Goal: Navigation & Orientation: Find specific page/section

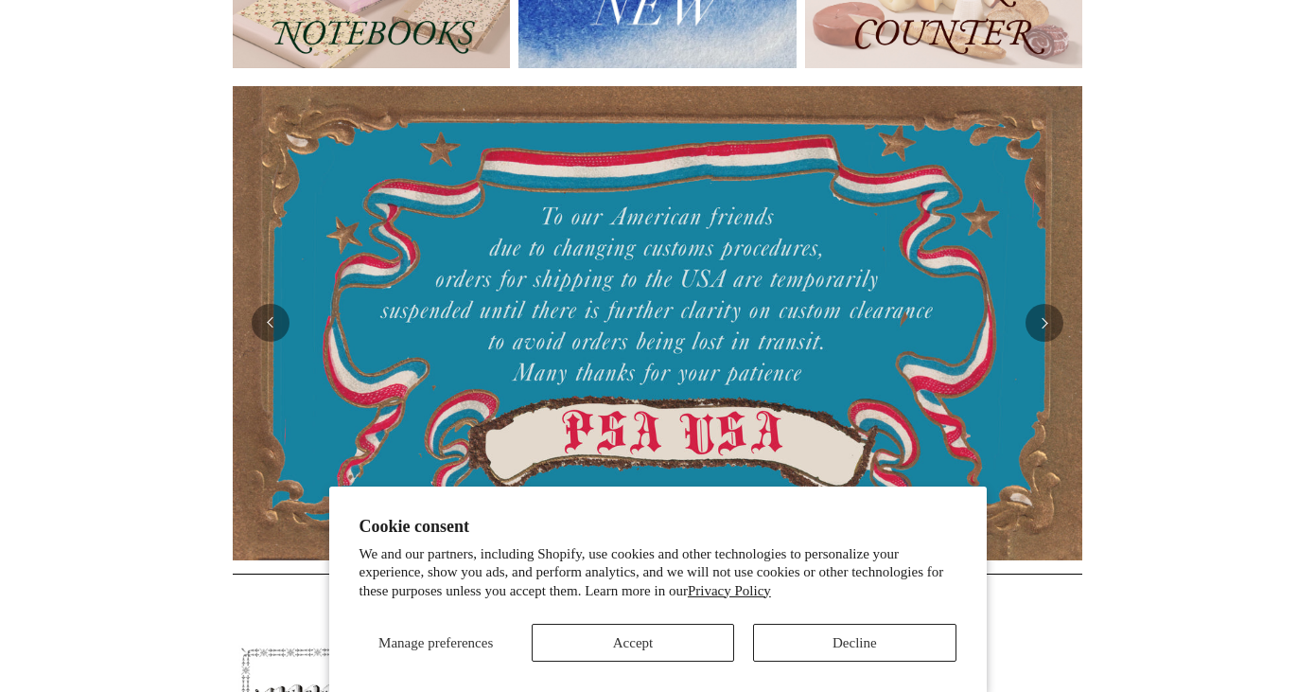
scroll to position [290, 0]
click at [459, 638] on span "Manage preferences" at bounding box center [435, 642] width 114 height 15
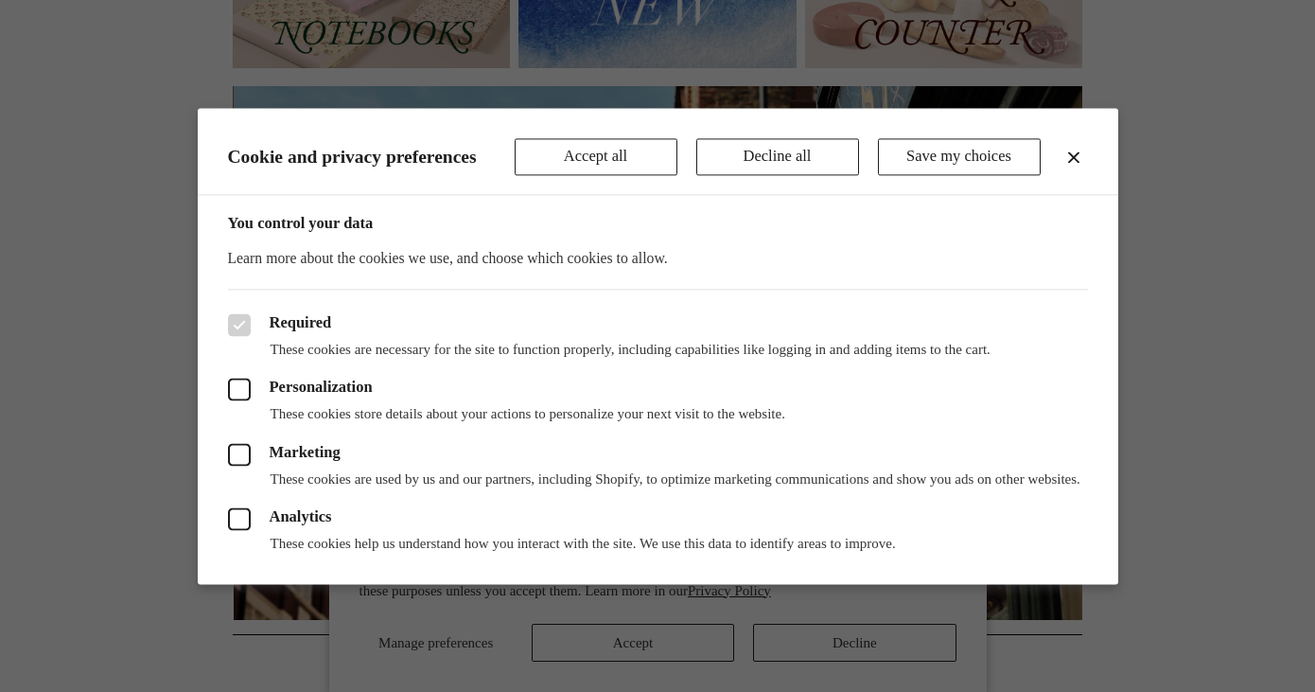
scroll to position [0, 850]
click at [920, 143] on button "Save my choices" at bounding box center [959, 157] width 163 height 38
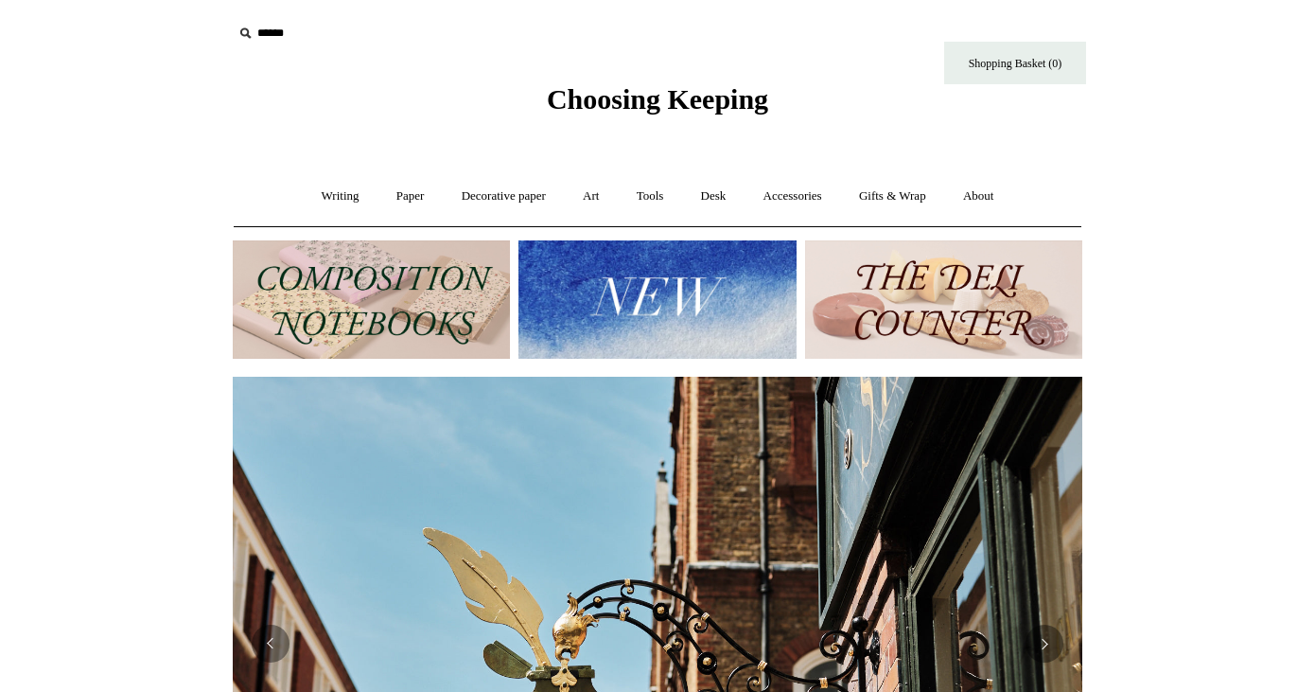
scroll to position [0, 0]
click at [518, 192] on link "Decorative paper +" at bounding box center [504, 196] width 118 height 50
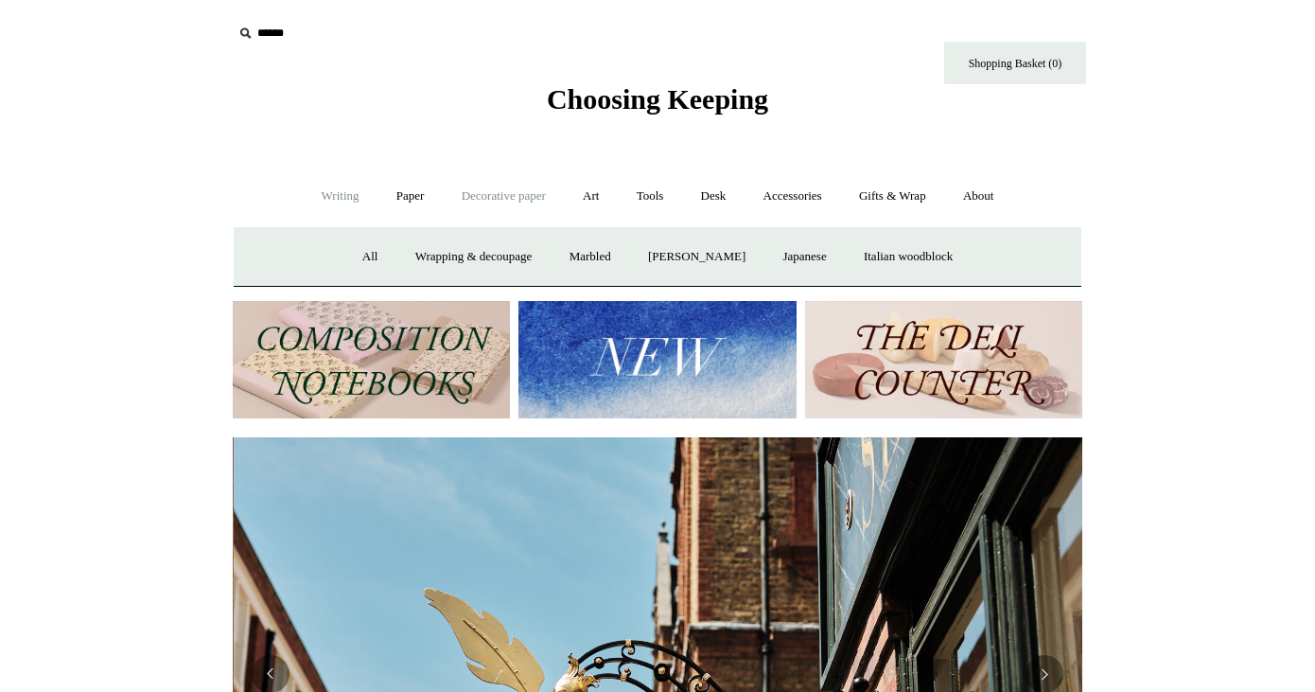
scroll to position [0, 850]
click at [333, 192] on link "Writing +" at bounding box center [341, 196] width 72 height 50
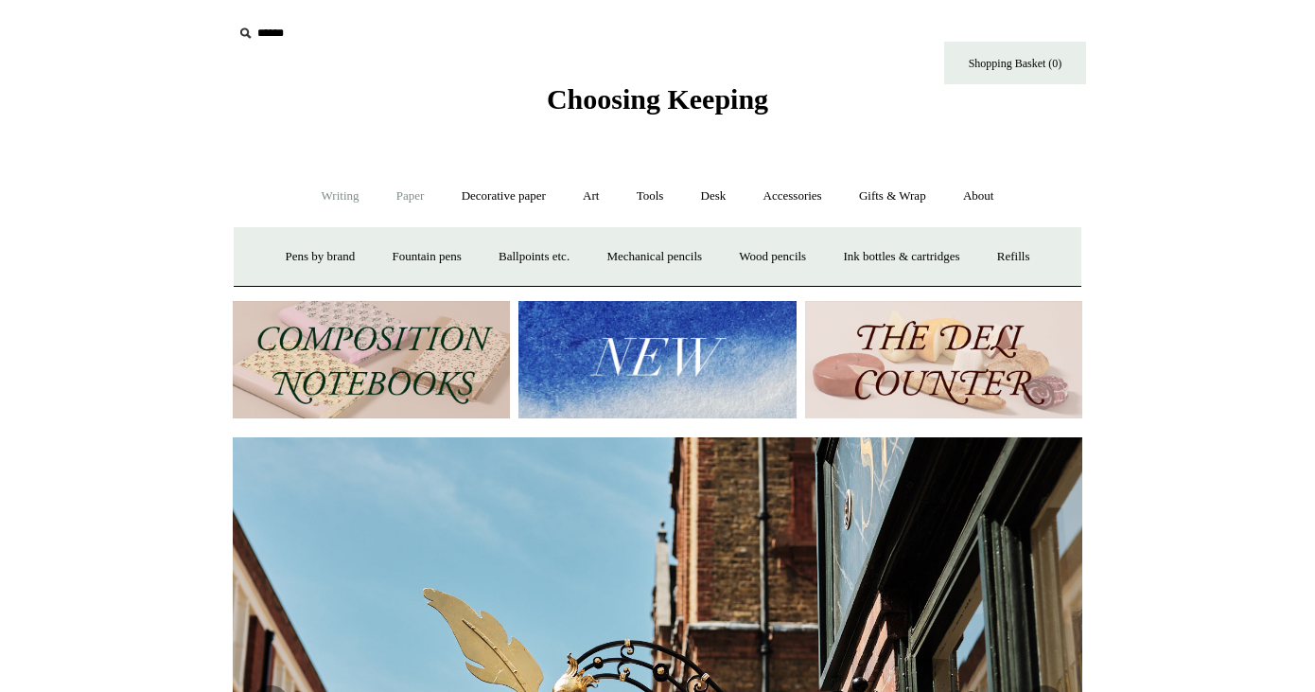
click at [400, 192] on link "Paper +" at bounding box center [410, 196] width 62 height 50
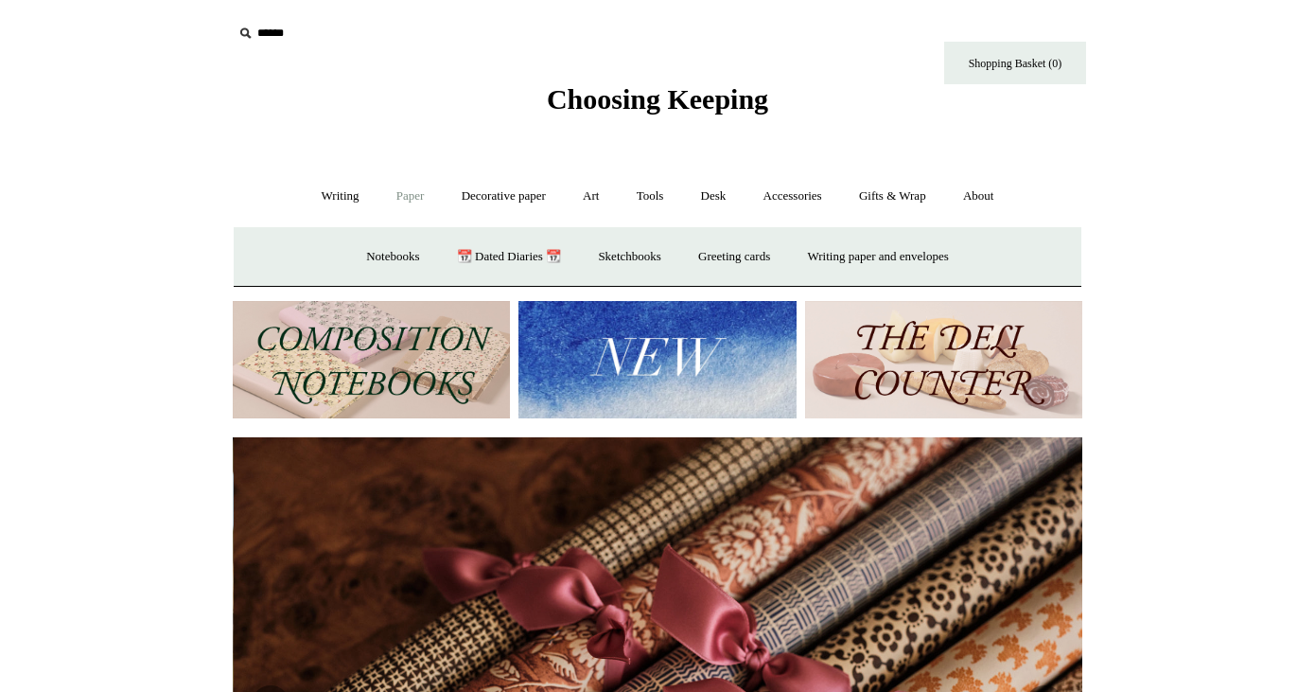
scroll to position [0, 1699]
click at [493, 252] on link "📆 Dated Diaries 📆" at bounding box center [509, 257] width 138 height 50
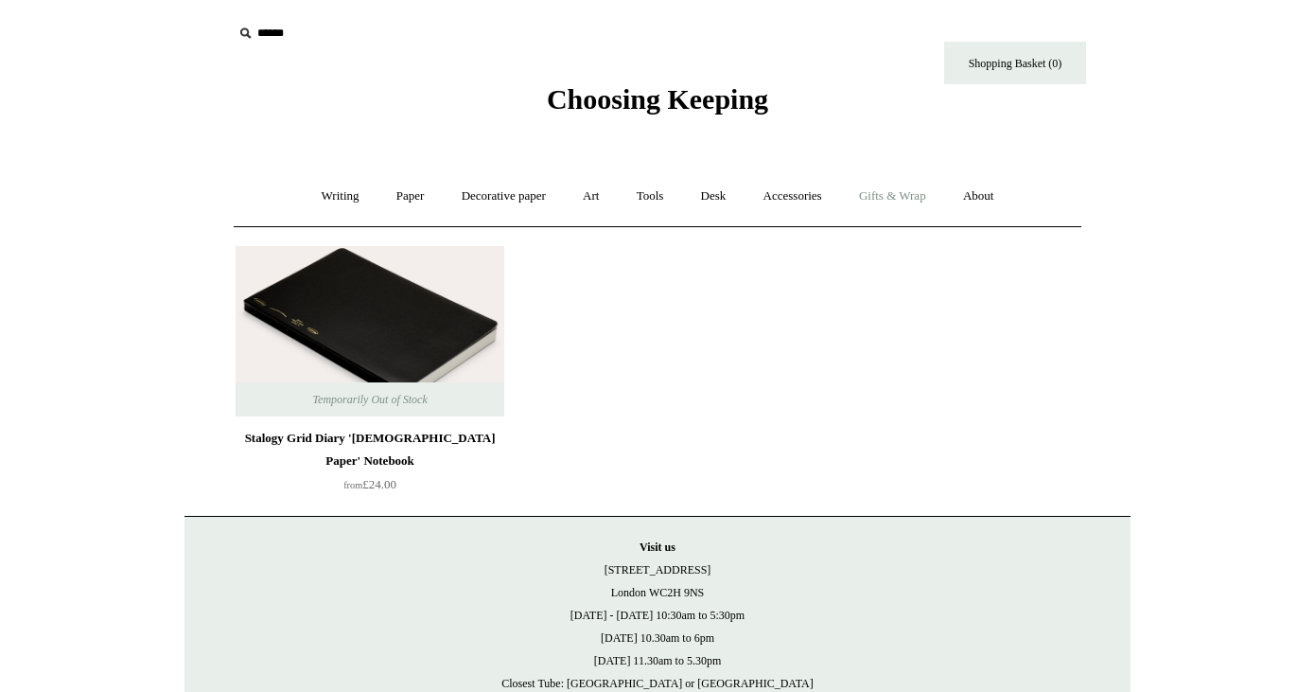
click at [901, 195] on link "Gifts & Wrap +" at bounding box center [892, 196] width 101 height 50
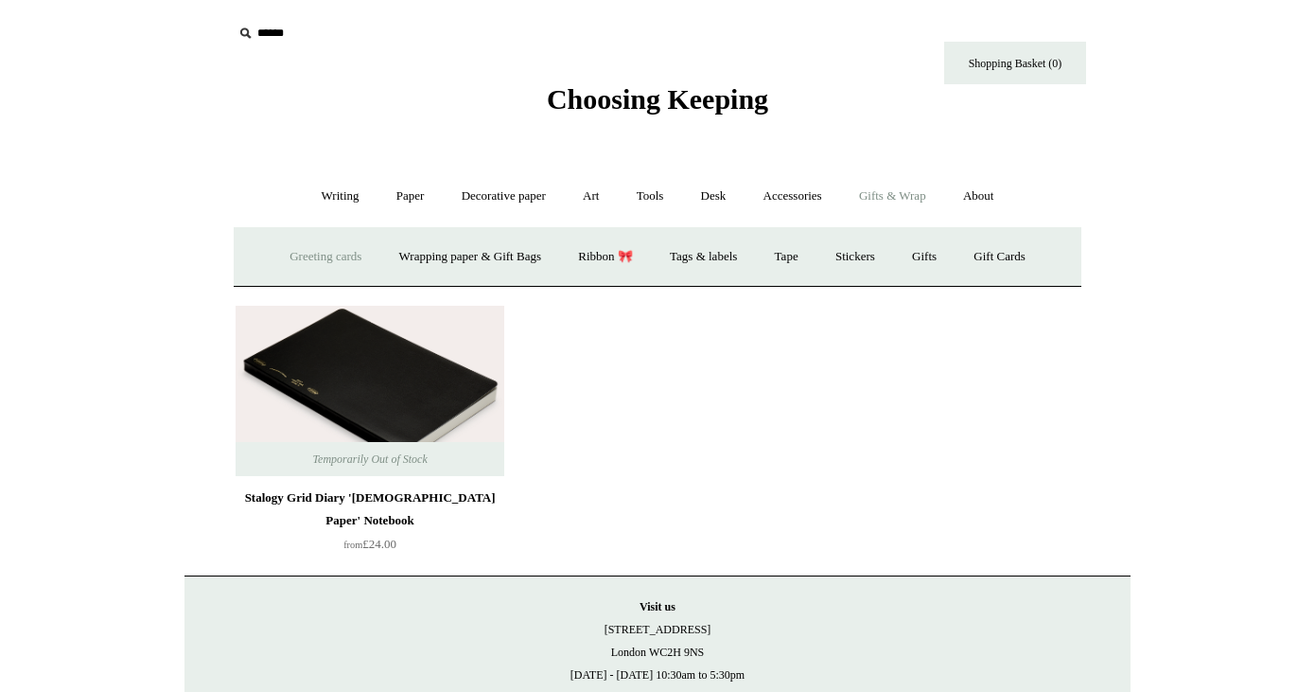
click at [338, 256] on link "Greeting cards +" at bounding box center [325, 257] width 106 height 50
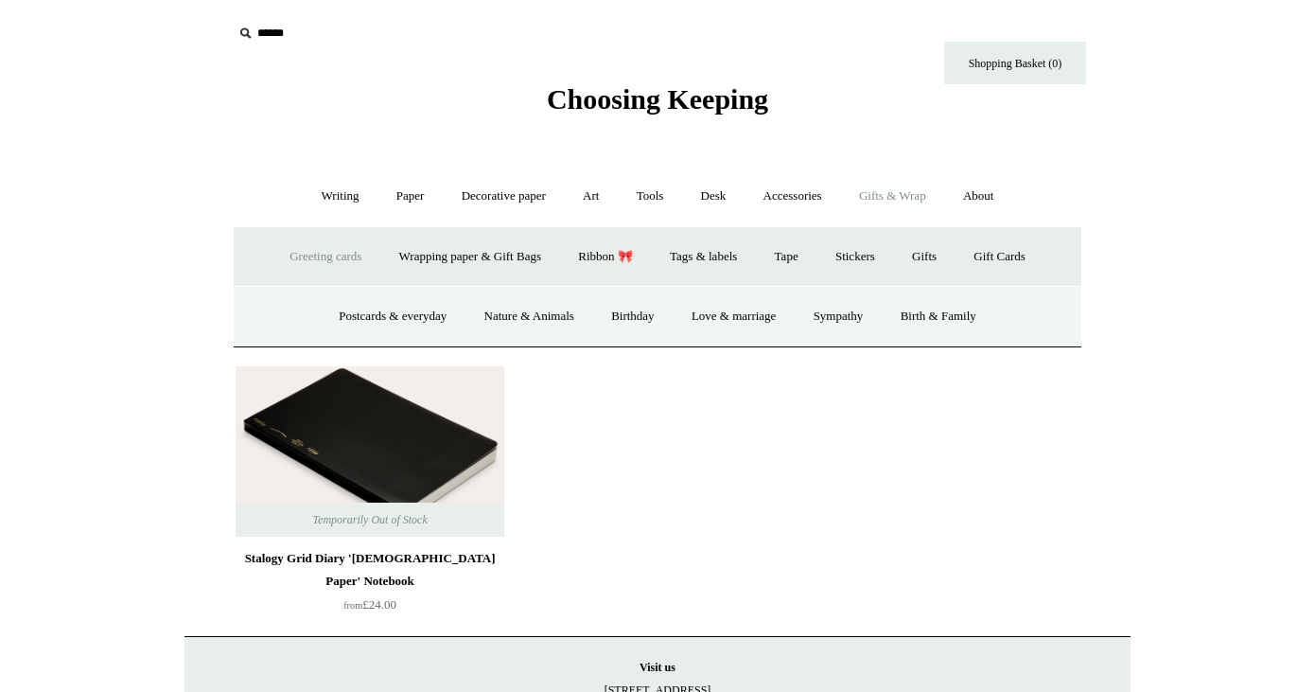
click at [319, 254] on link "Greeting cards -" at bounding box center [325, 257] width 106 height 50
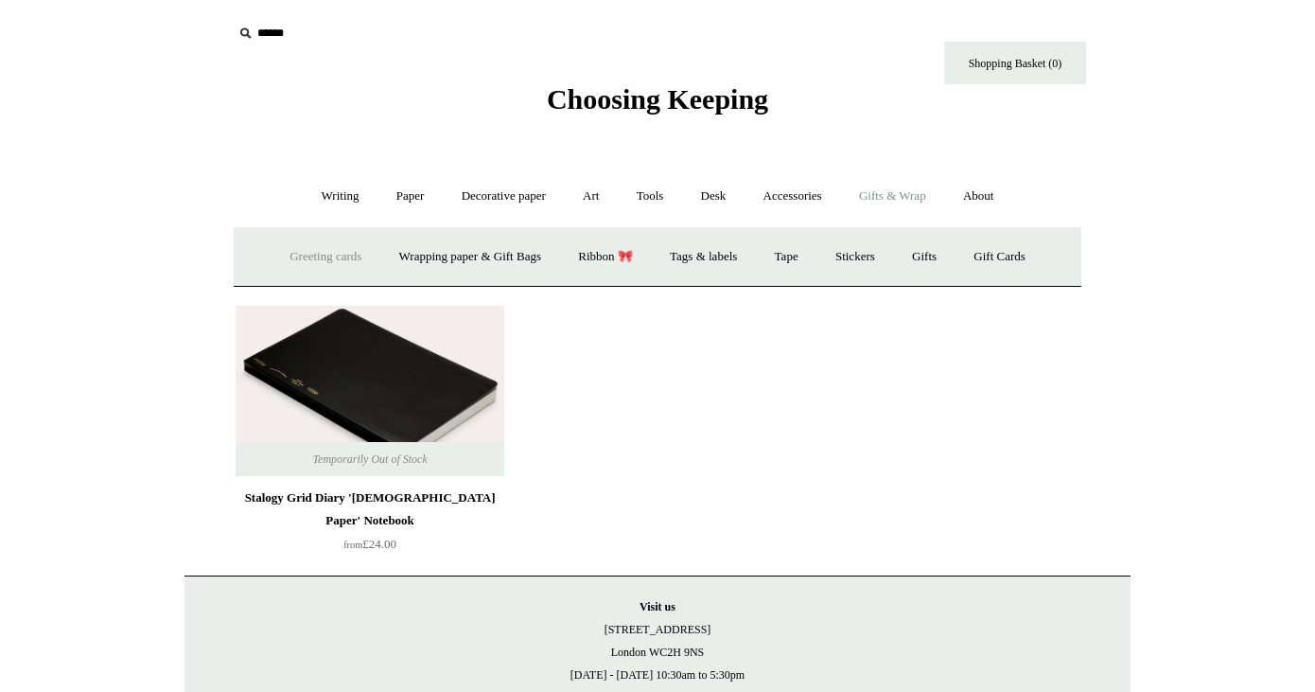
click at [319, 254] on link "Greeting cards +" at bounding box center [325, 257] width 106 height 50
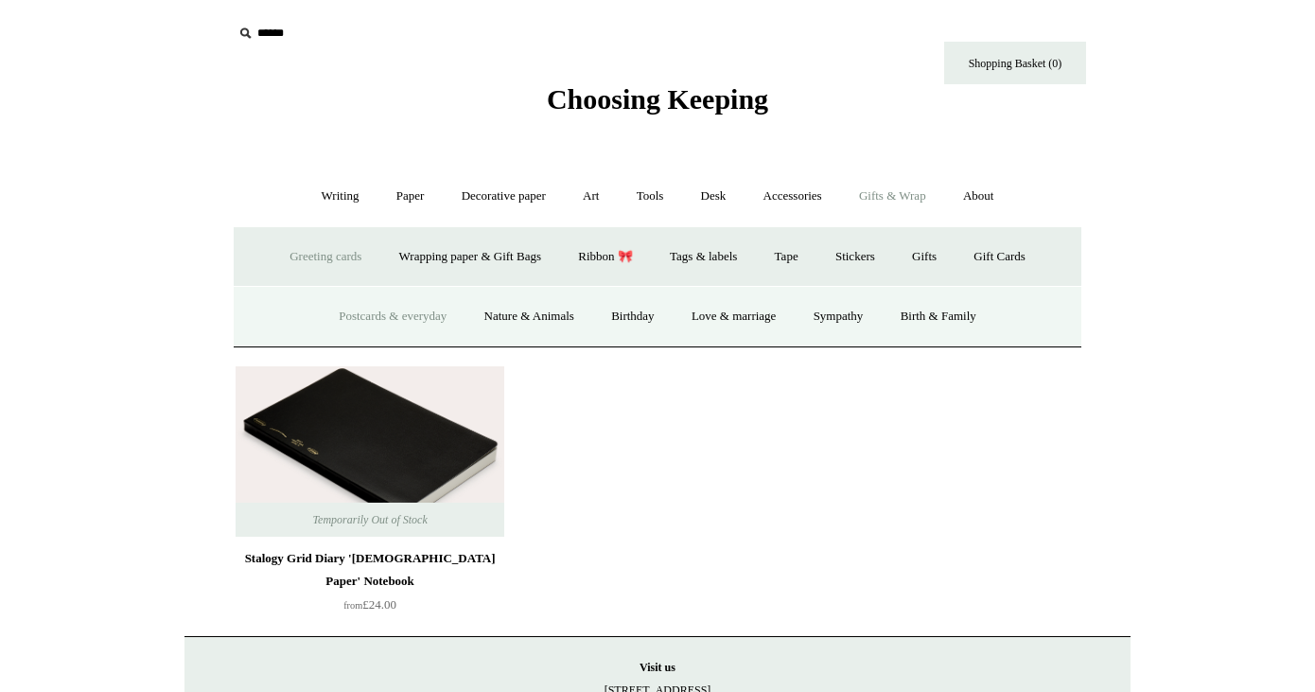
click at [392, 319] on link "Postcards & everyday" at bounding box center [393, 316] width 142 height 50
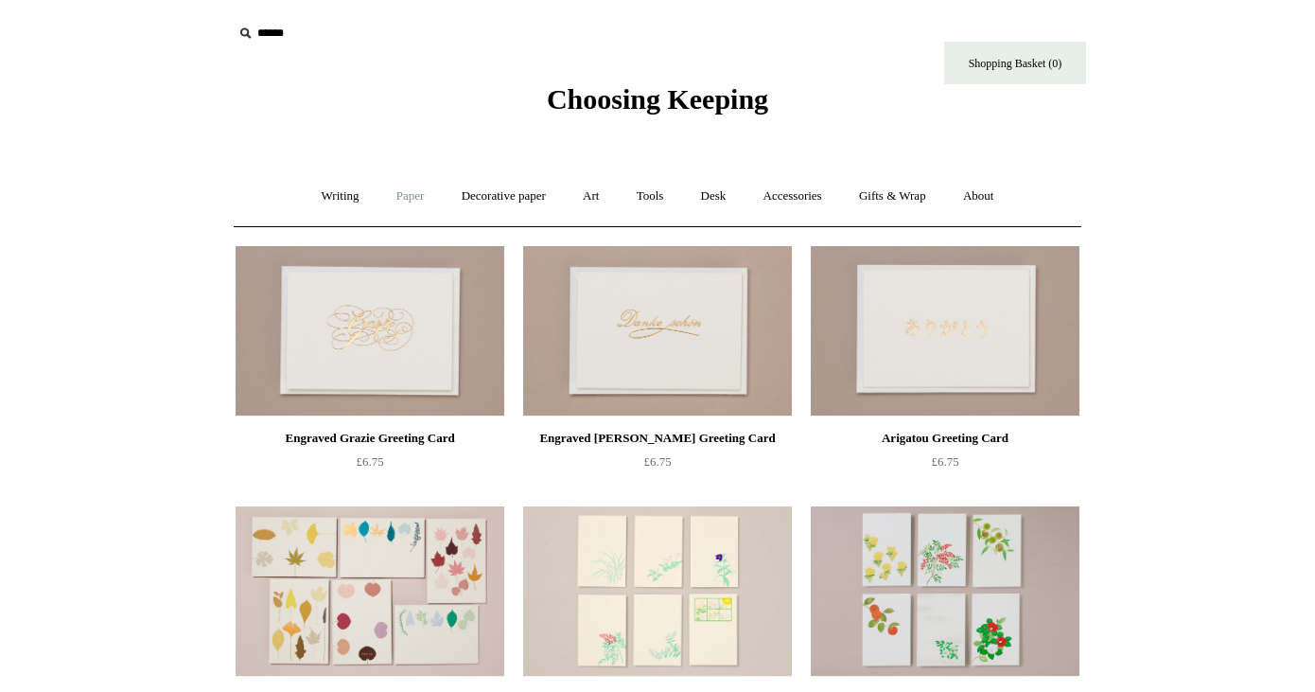
click at [396, 196] on link "Paper +" at bounding box center [410, 196] width 62 height 50
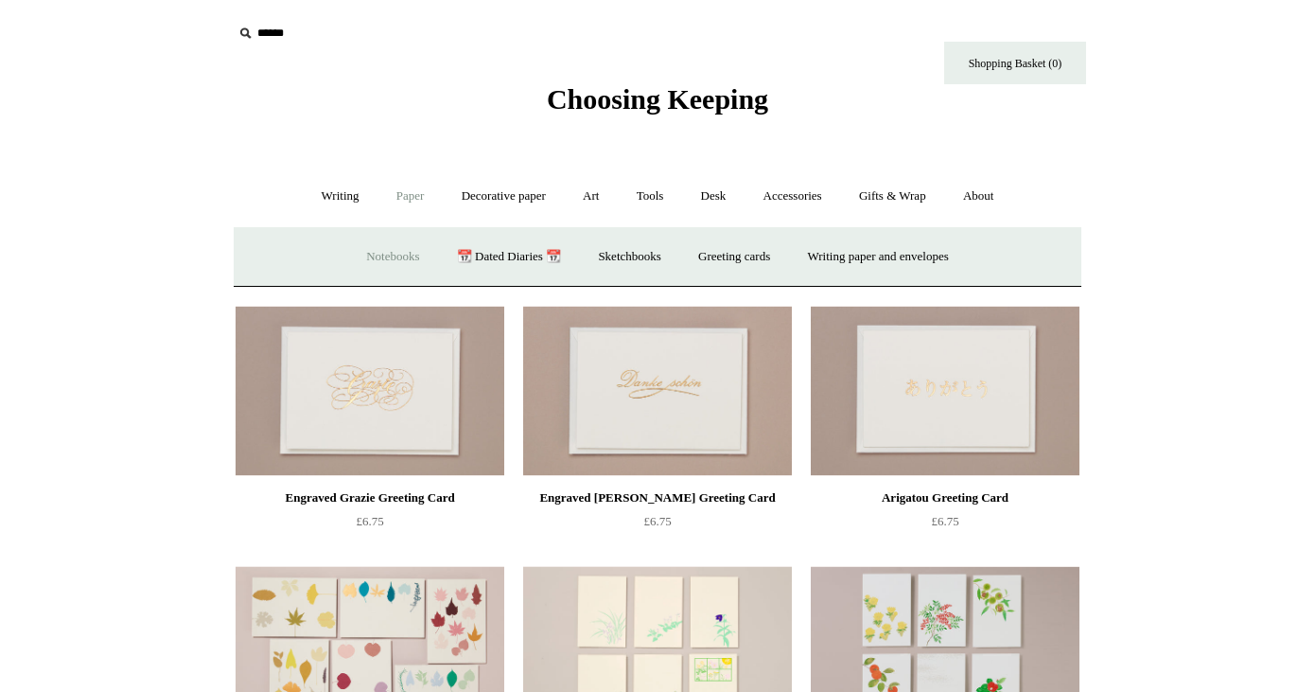
click at [376, 255] on link "Notebooks +" at bounding box center [392, 257] width 87 height 50
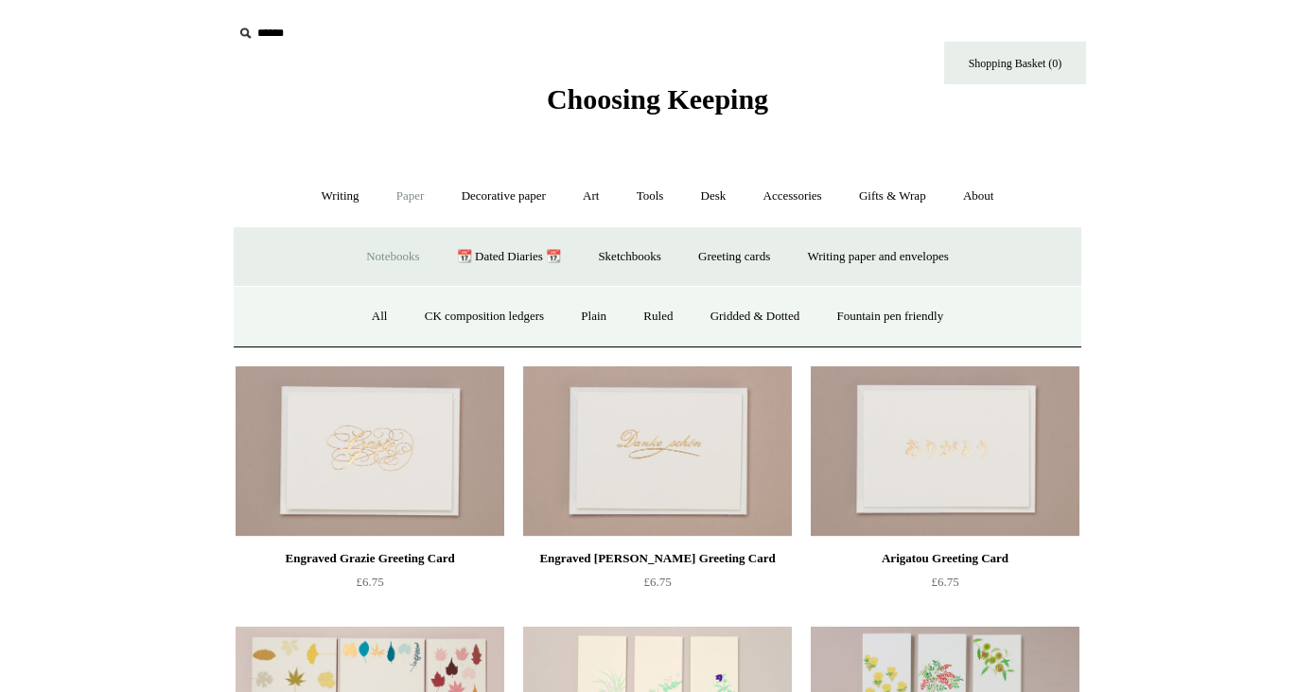
click at [371, 254] on link "Notebooks -" at bounding box center [392, 257] width 87 height 50
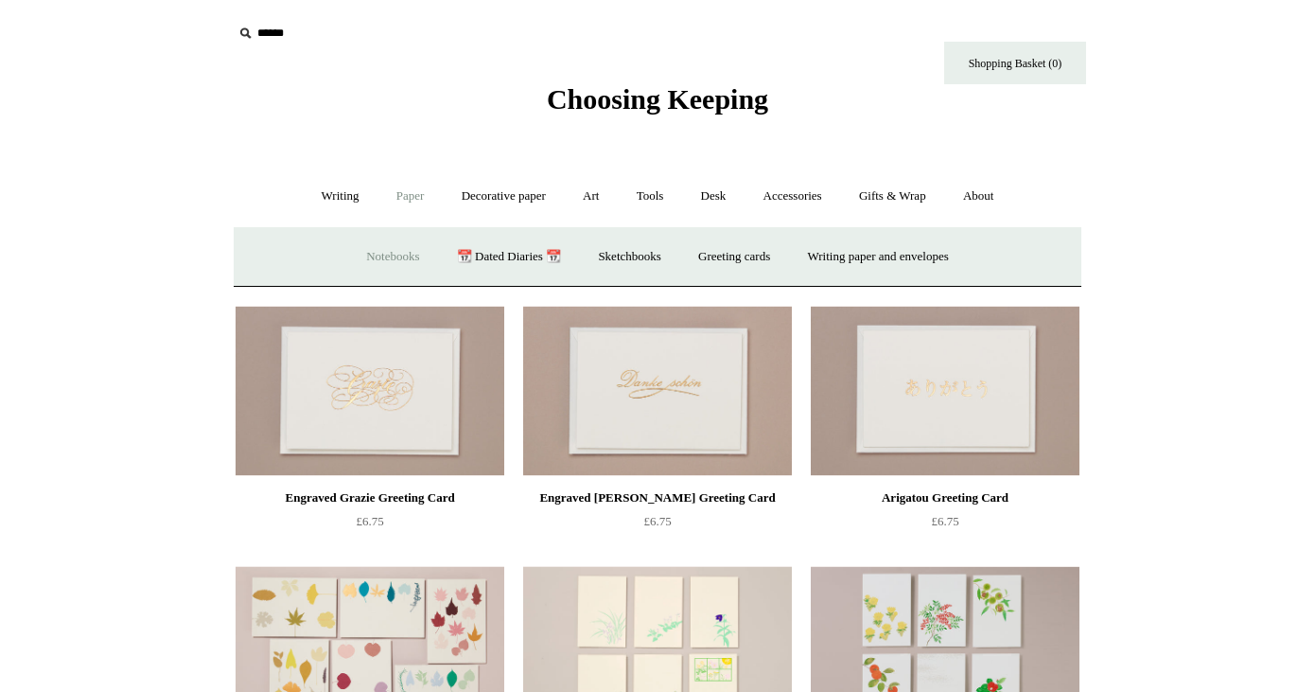
click at [371, 254] on link "Notebooks +" at bounding box center [392, 257] width 87 height 50
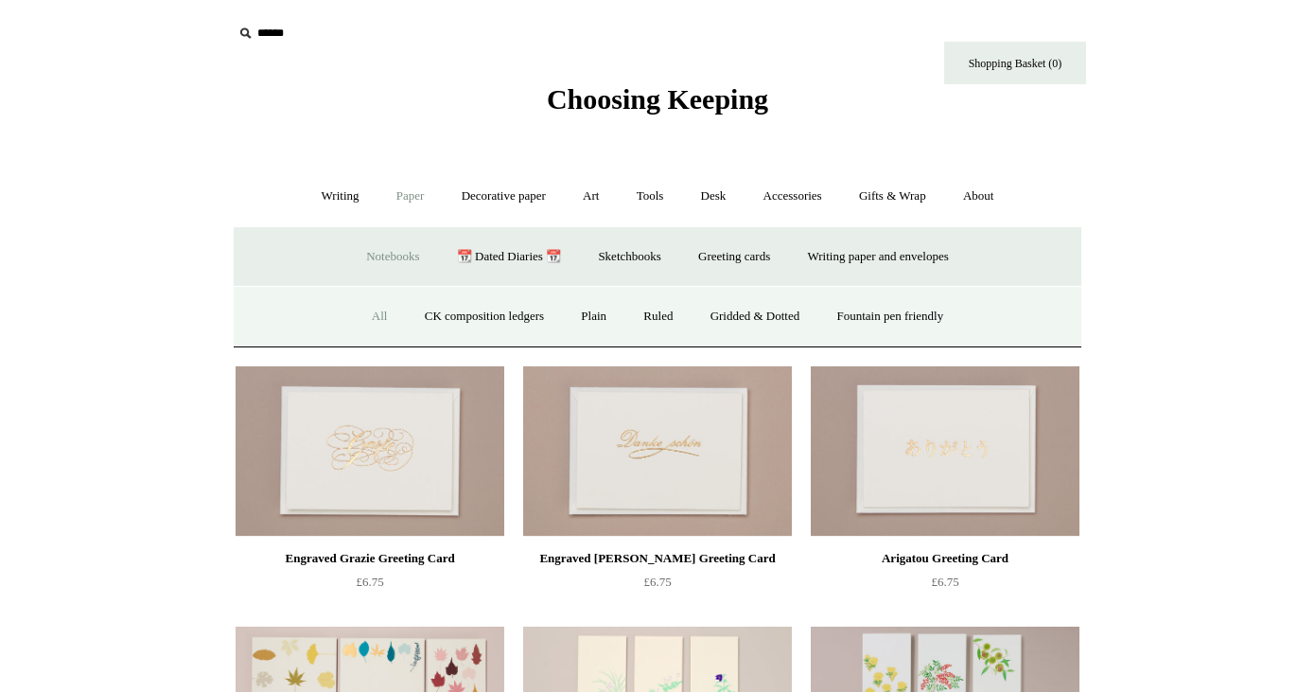
click at [367, 314] on link "All" at bounding box center [380, 316] width 50 height 50
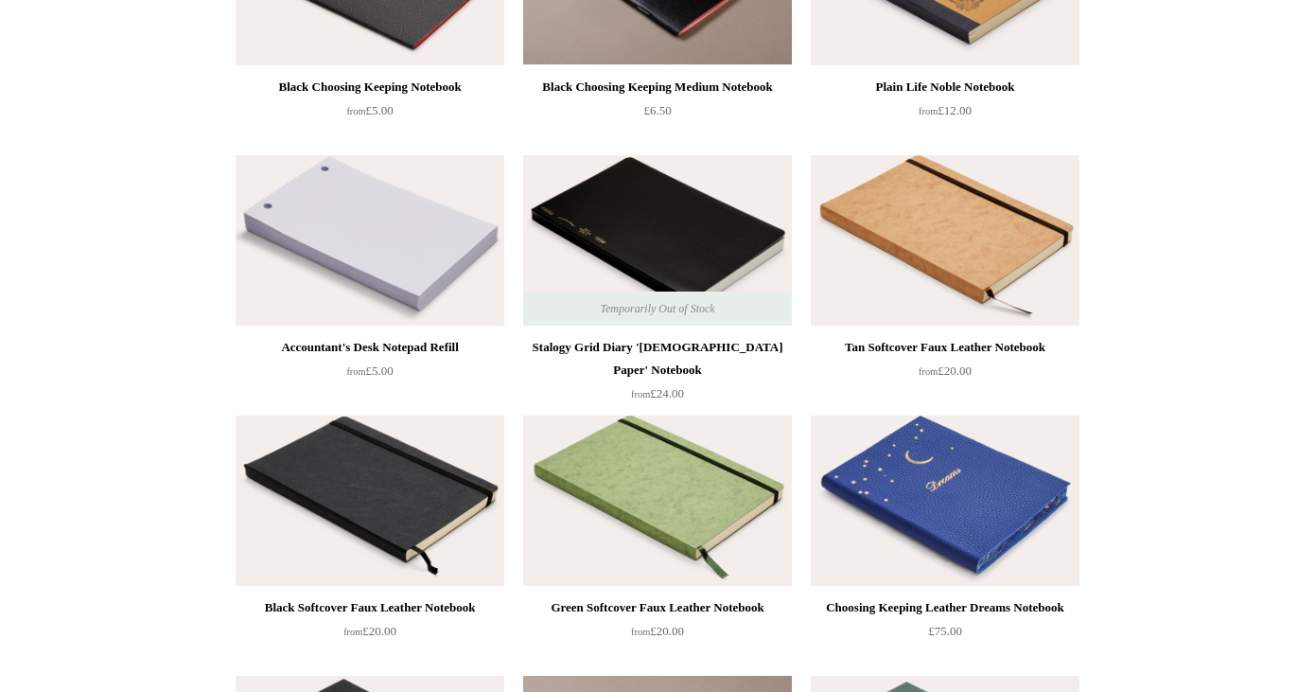
scroll to position [3472, 0]
